Goal: Find specific page/section: Find specific page/section

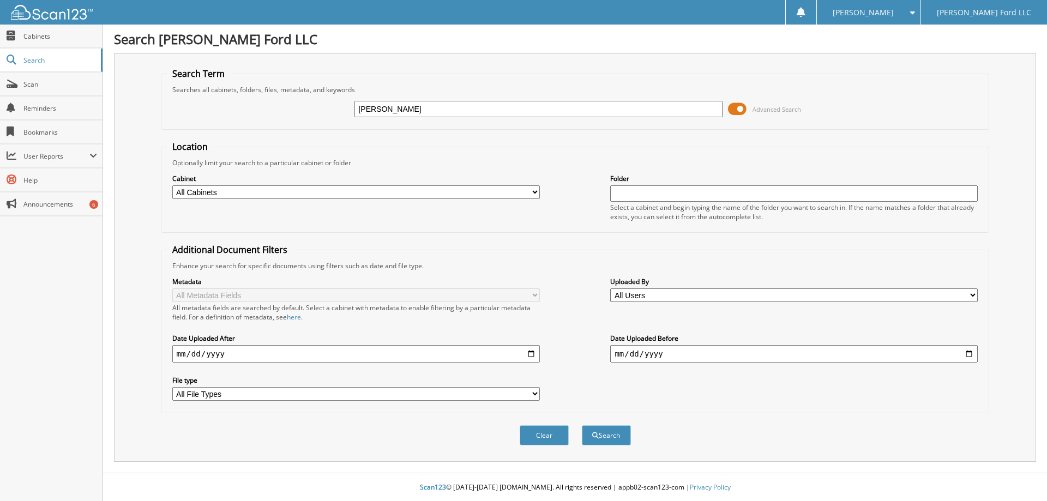
type input "[PERSON_NAME]"
click at [582, 425] on button "Search" at bounding box center [606, 435] width 49 height 20
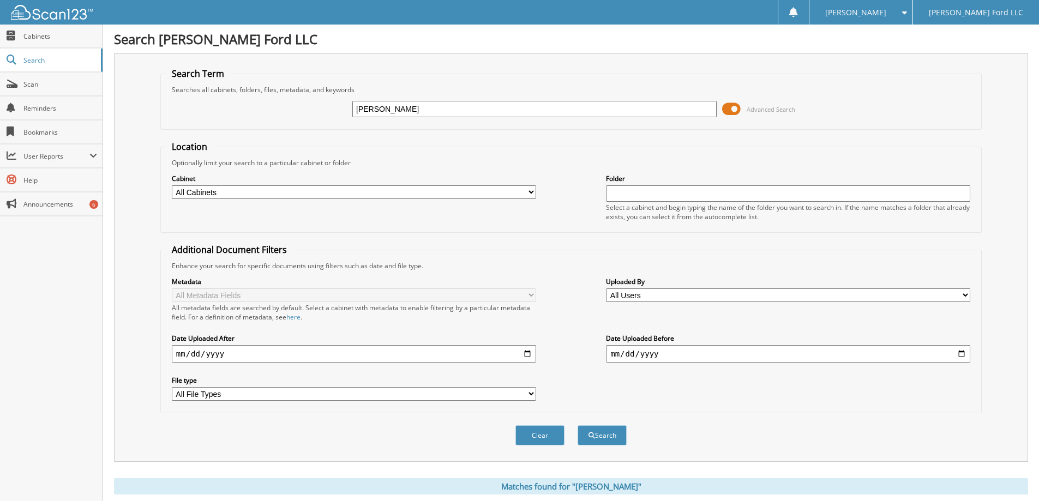
click at [734, 110] on span at bounding box center [731, 109] width 19 height 16
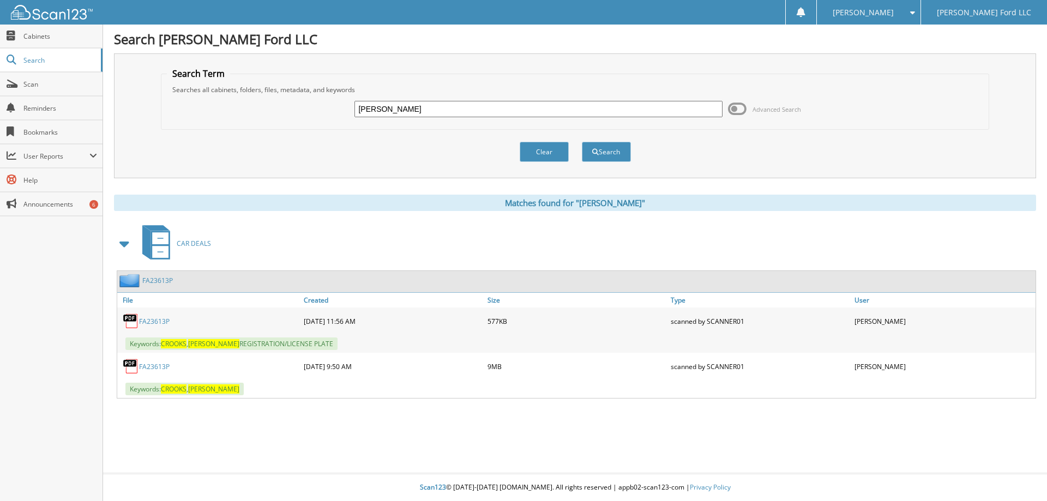
click at [151, 367] on link "FA23613P" at bounding box center [154, 366] width 31 height 9
